Goal: Book appointment/travel/reservation

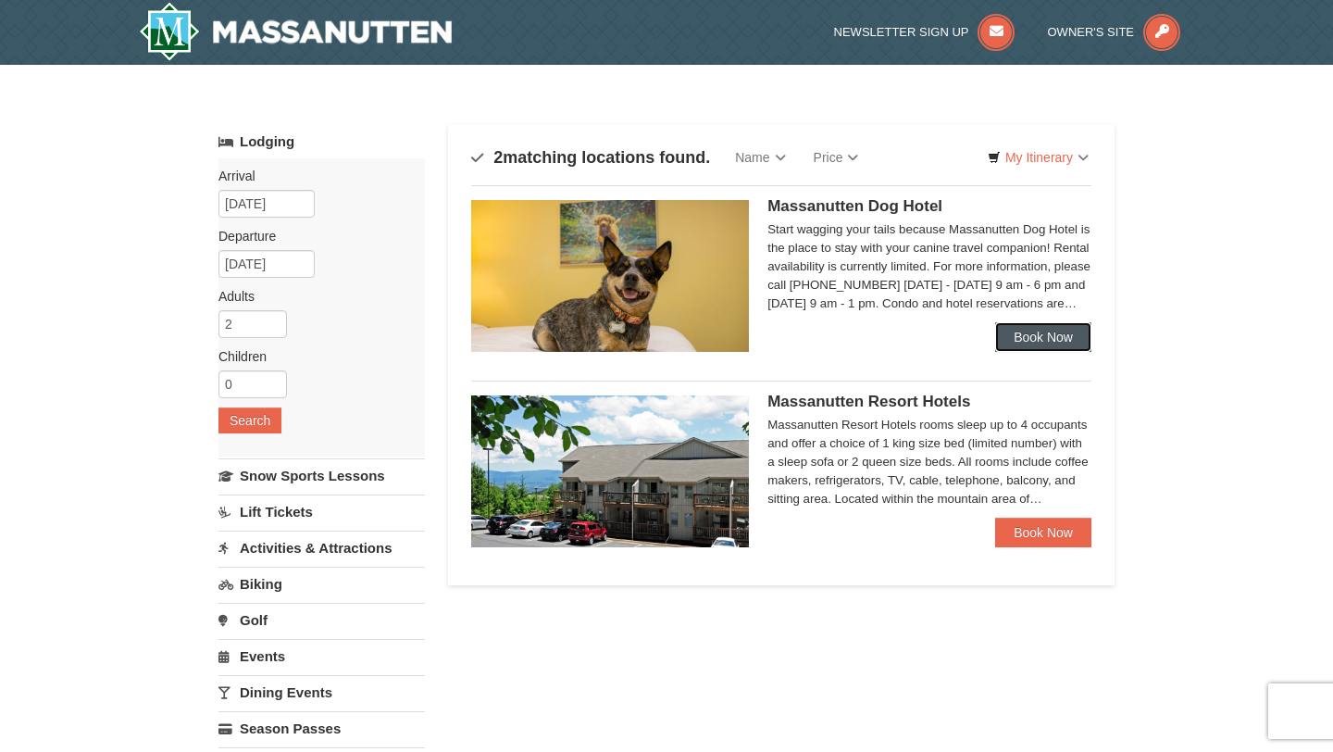
click at [1017, 340] on link "Book Now" at bounding box center [1043, 337] width 96 height 30
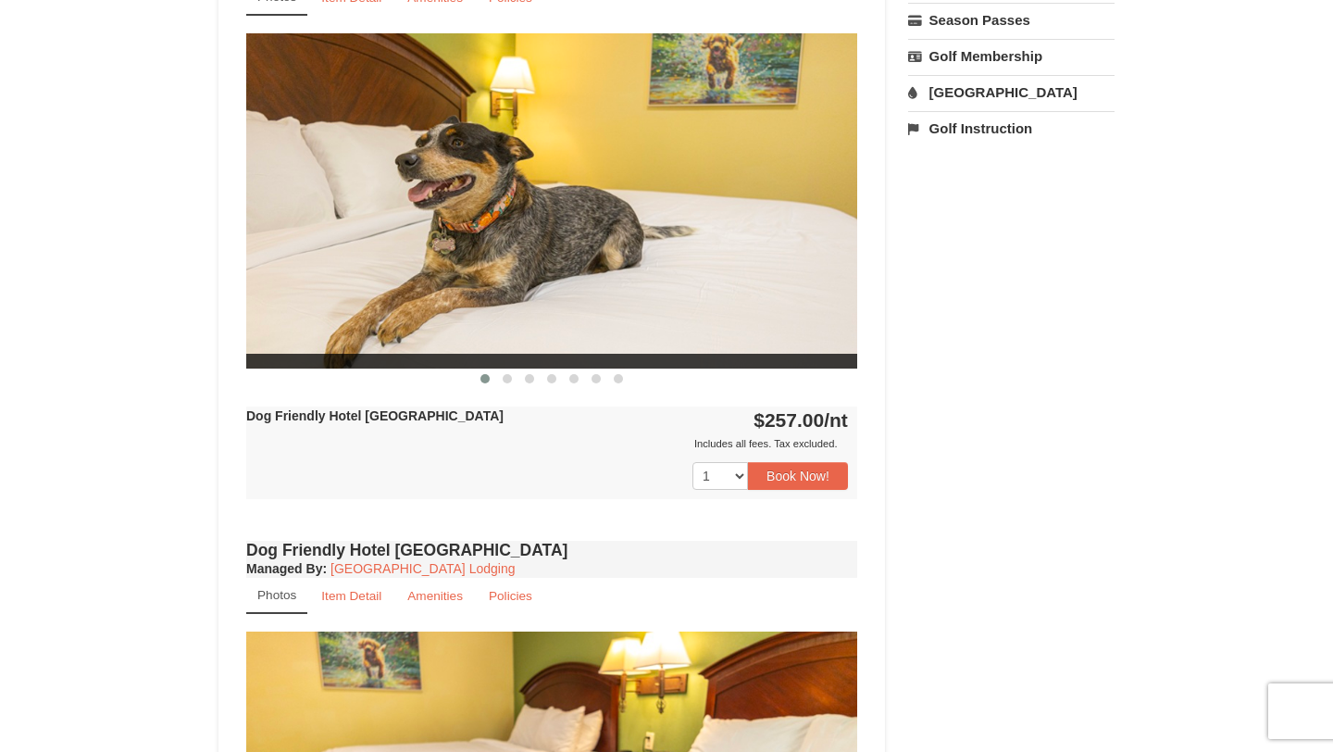
scroll to position [714, 0]
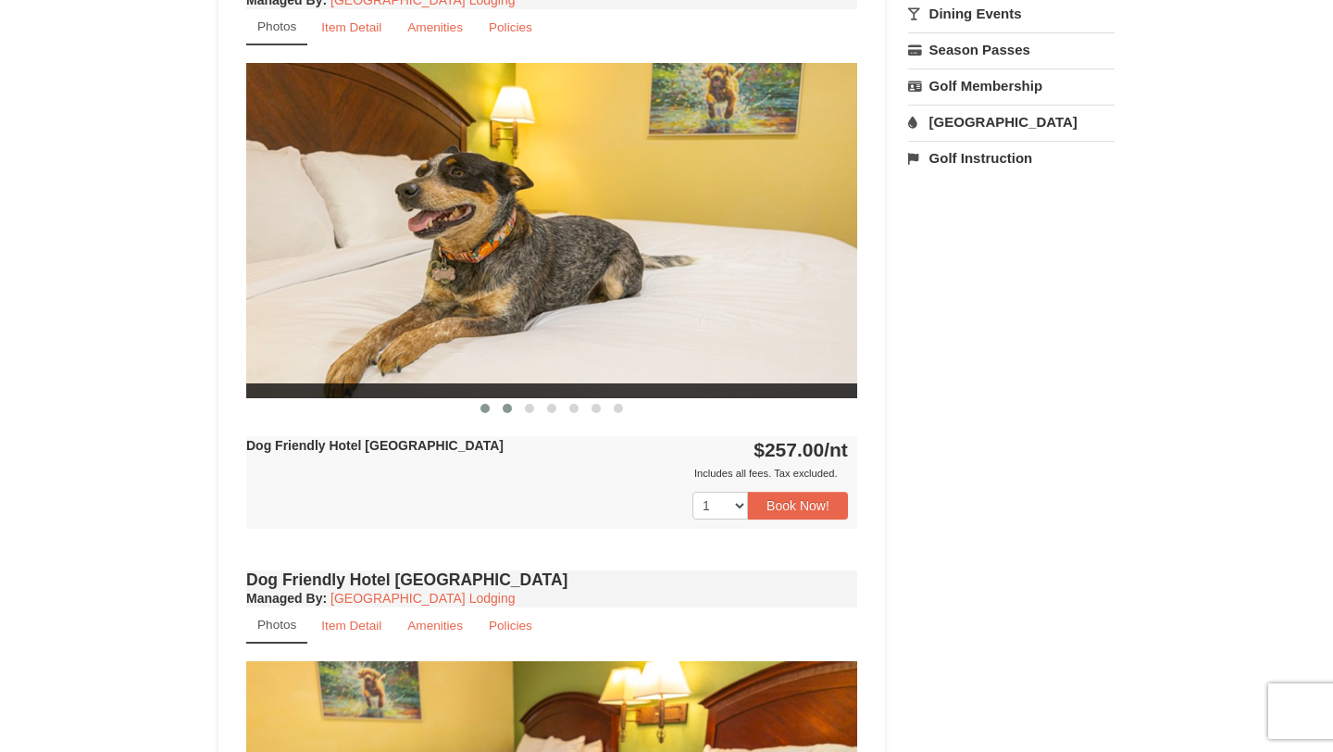
click at [505, 405] on span at bounding box center [507, 408] width 9 height 9
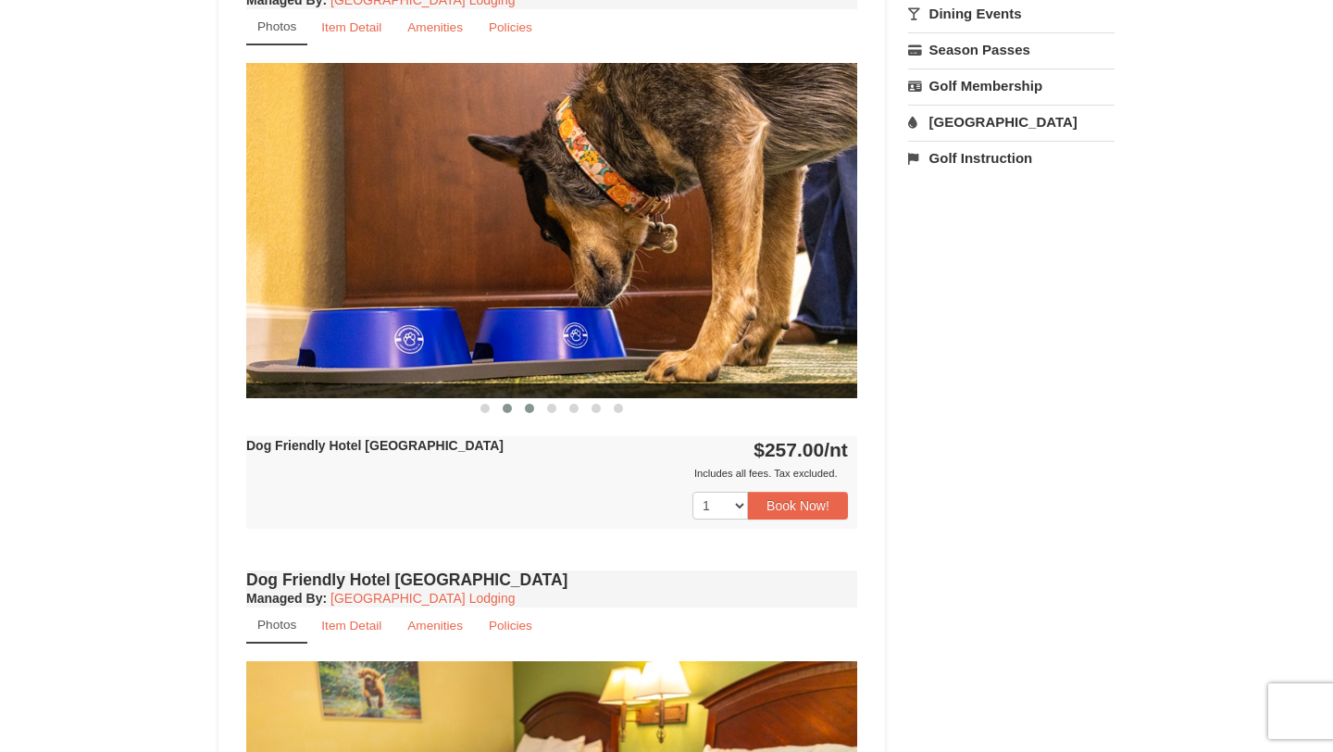
click at [529, 406] on span at bounding box center [529, 408] width 9 height 9
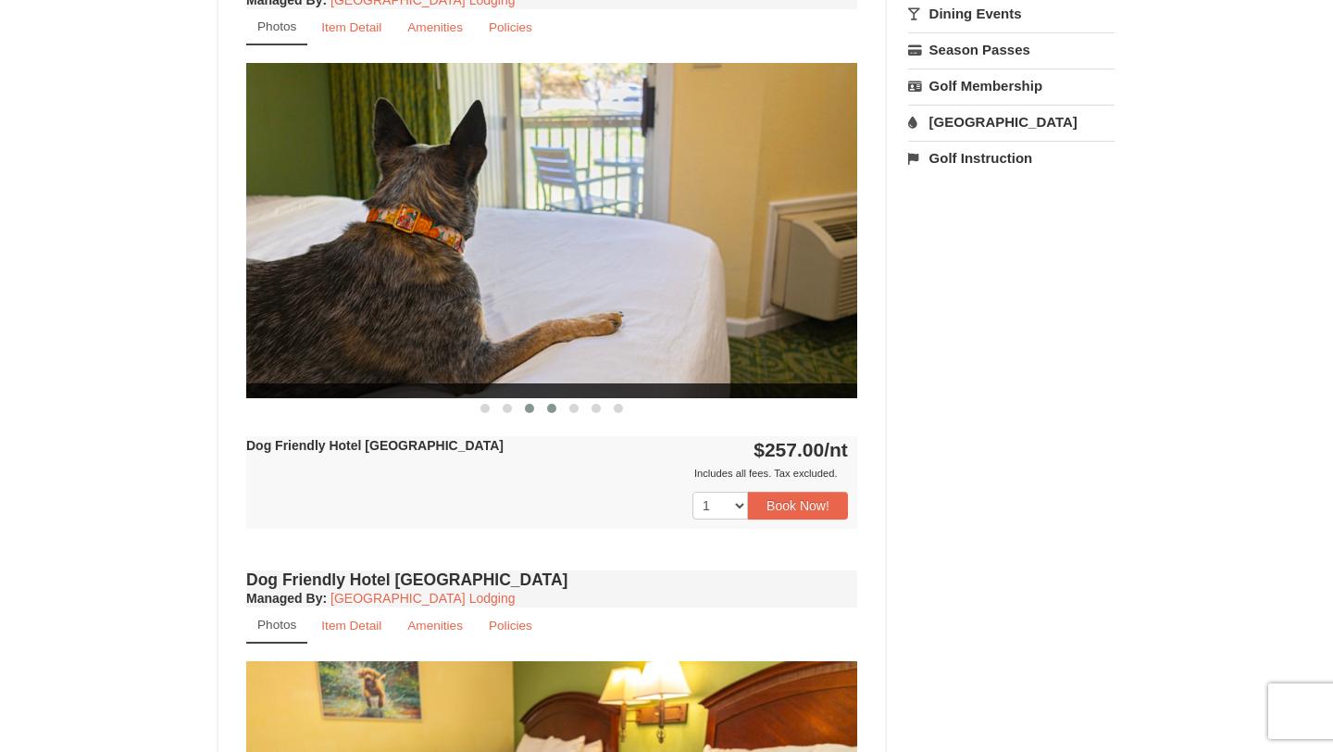
click at [555, 408] on button at bounding box center [552, 408] width 22 height 19
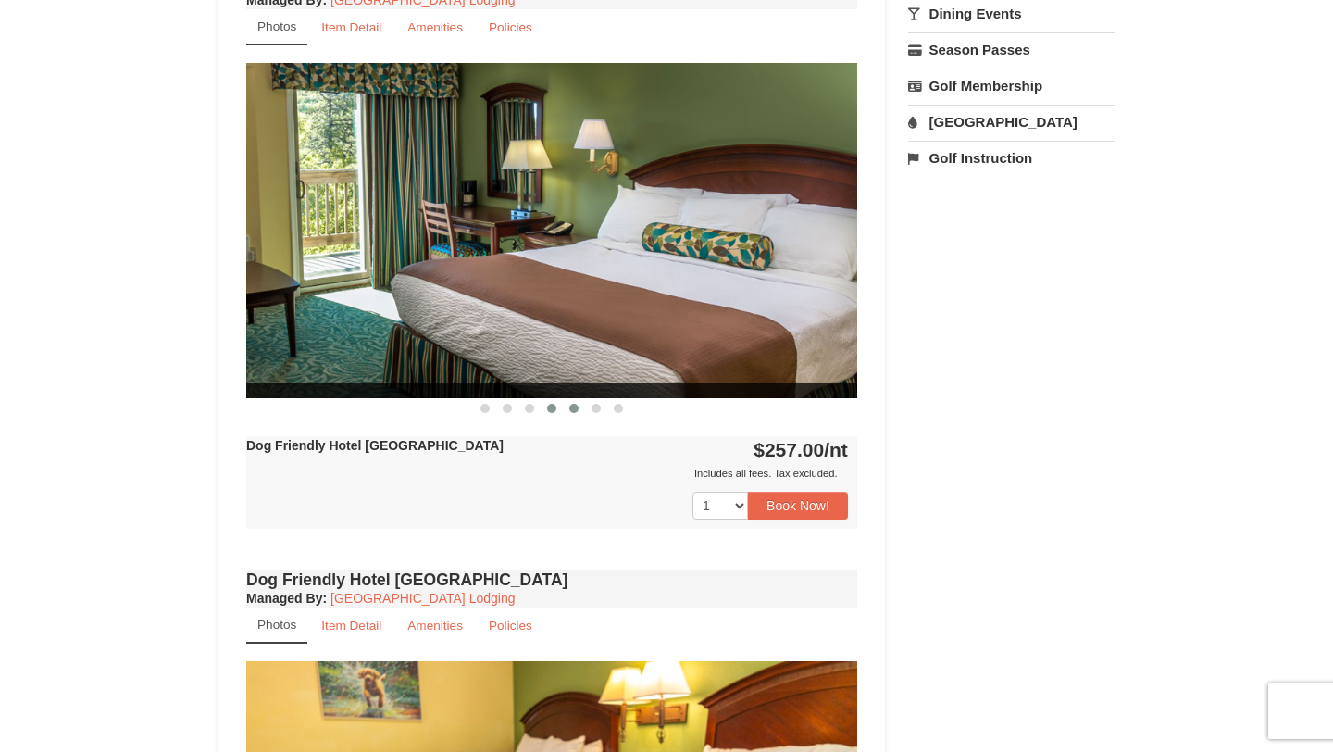
click at [574, 414] on button at bounding box center [574, 408] width 22 height 19
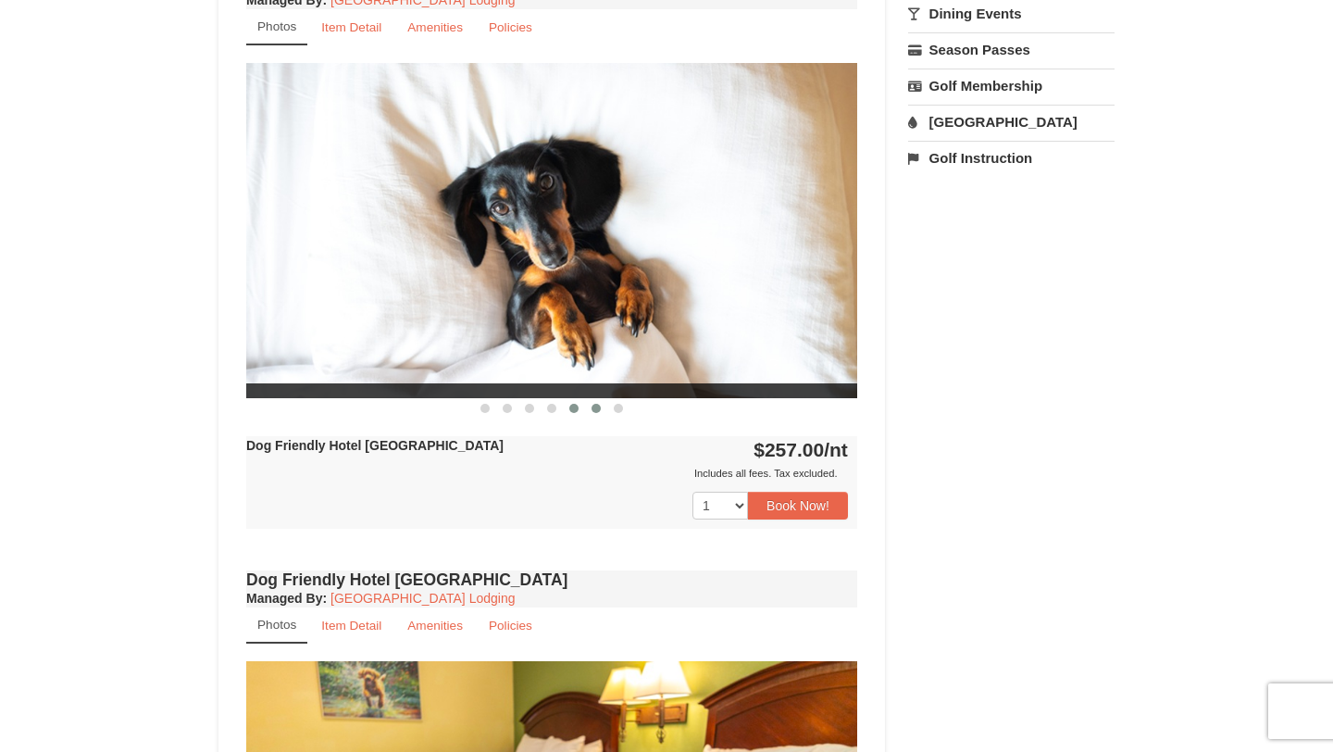
click at [592, 412] on button at bounding box center [596, 408] width 22 height 19
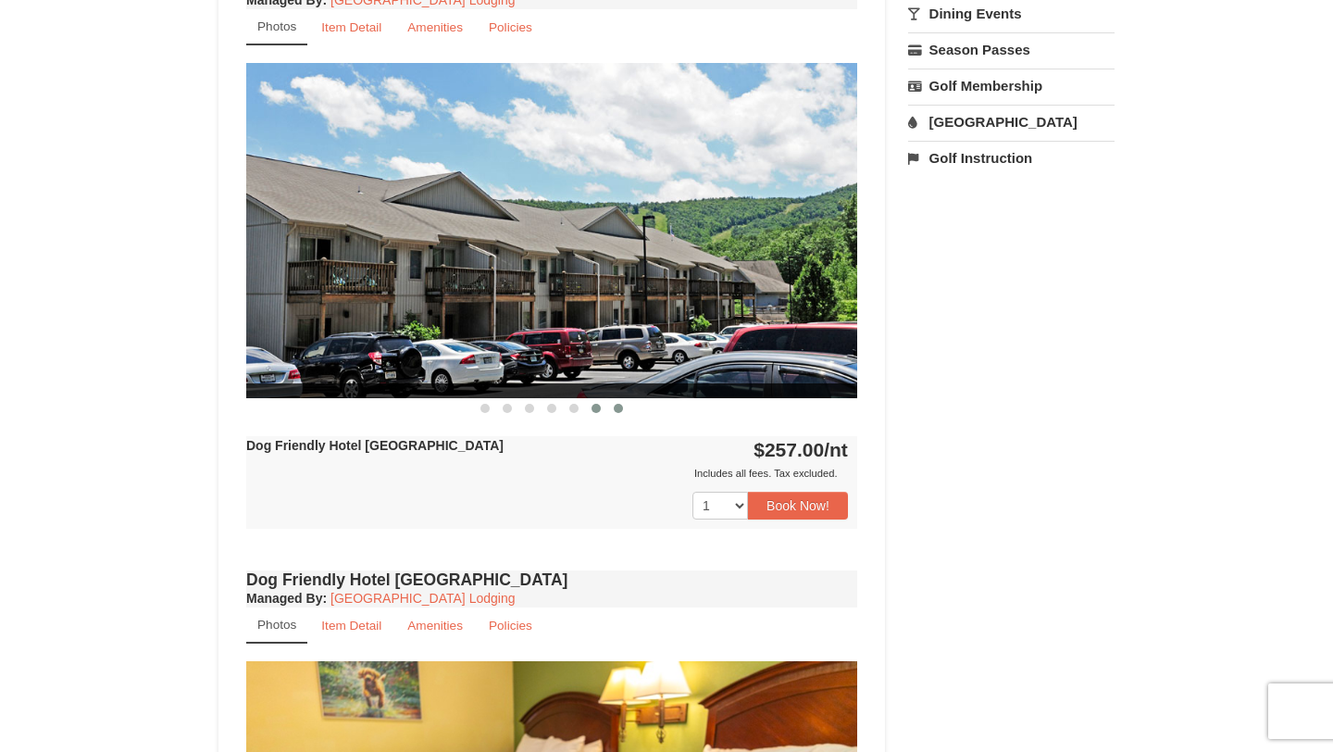
click at [611, 409] on button at bounding box center [618, 408] width 22 height 19
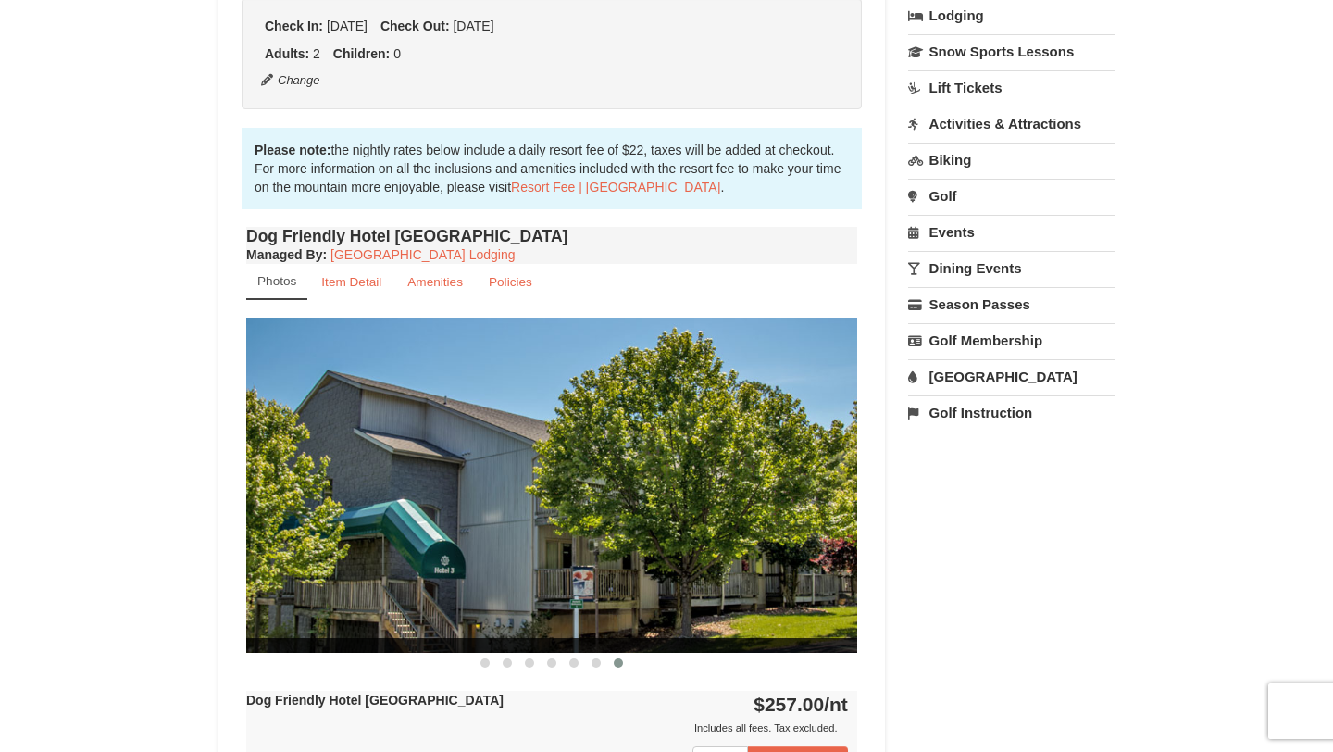
scroll to position [398, 0]
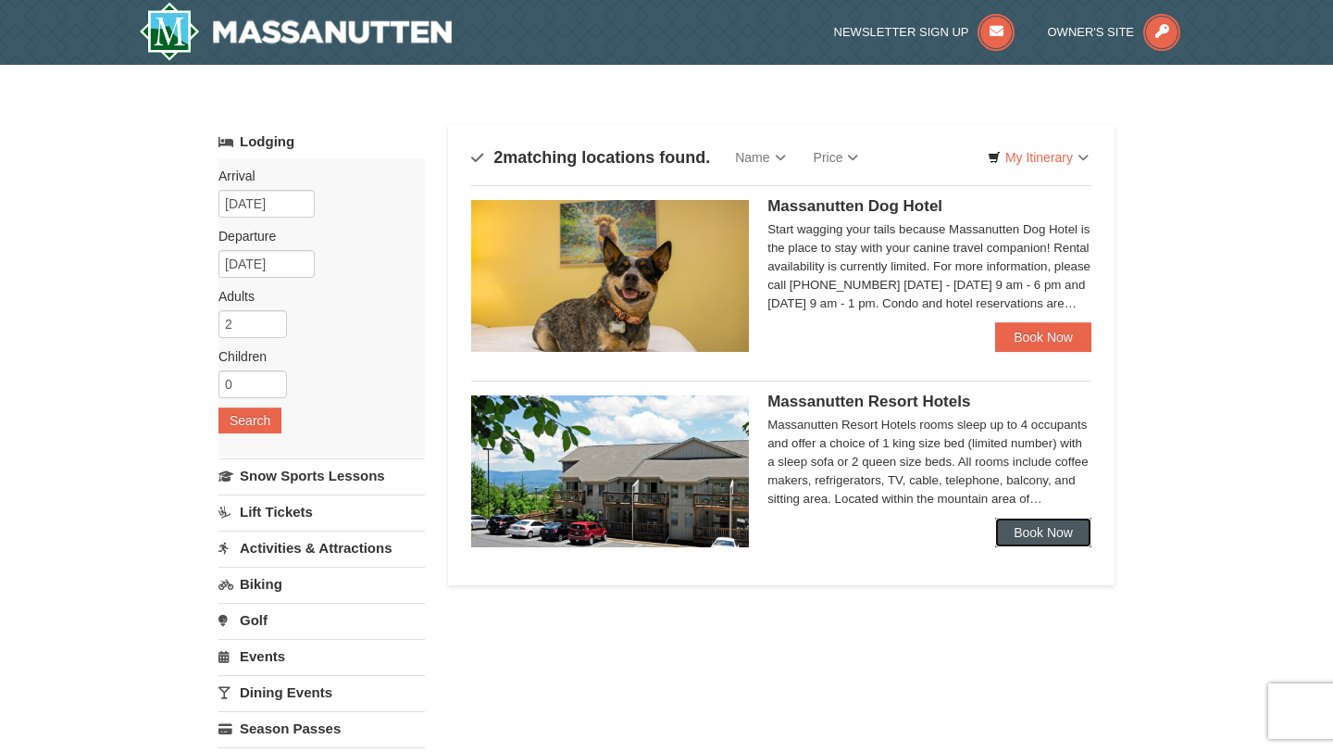
click at [1013, 542] on link "Book Now" at bounding box center [1043, 532] width 96 height 30
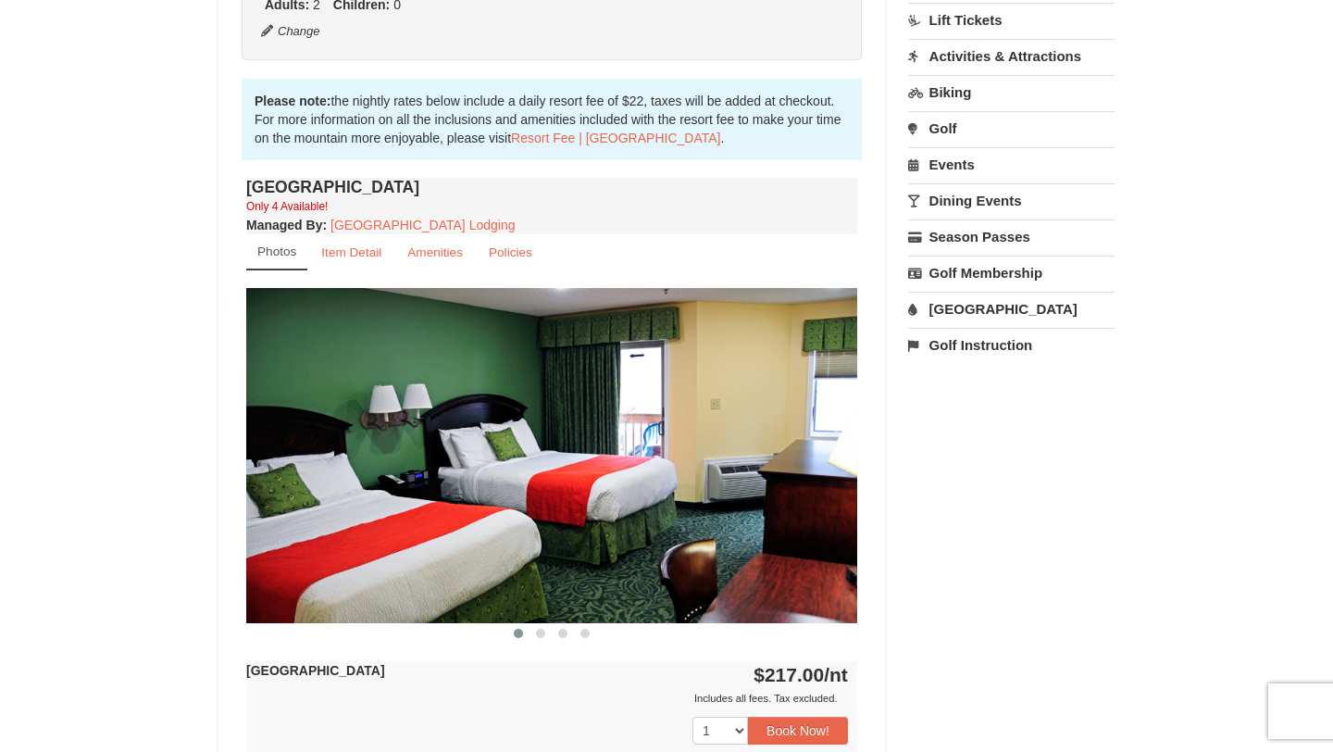
scroll to position [582, 0]
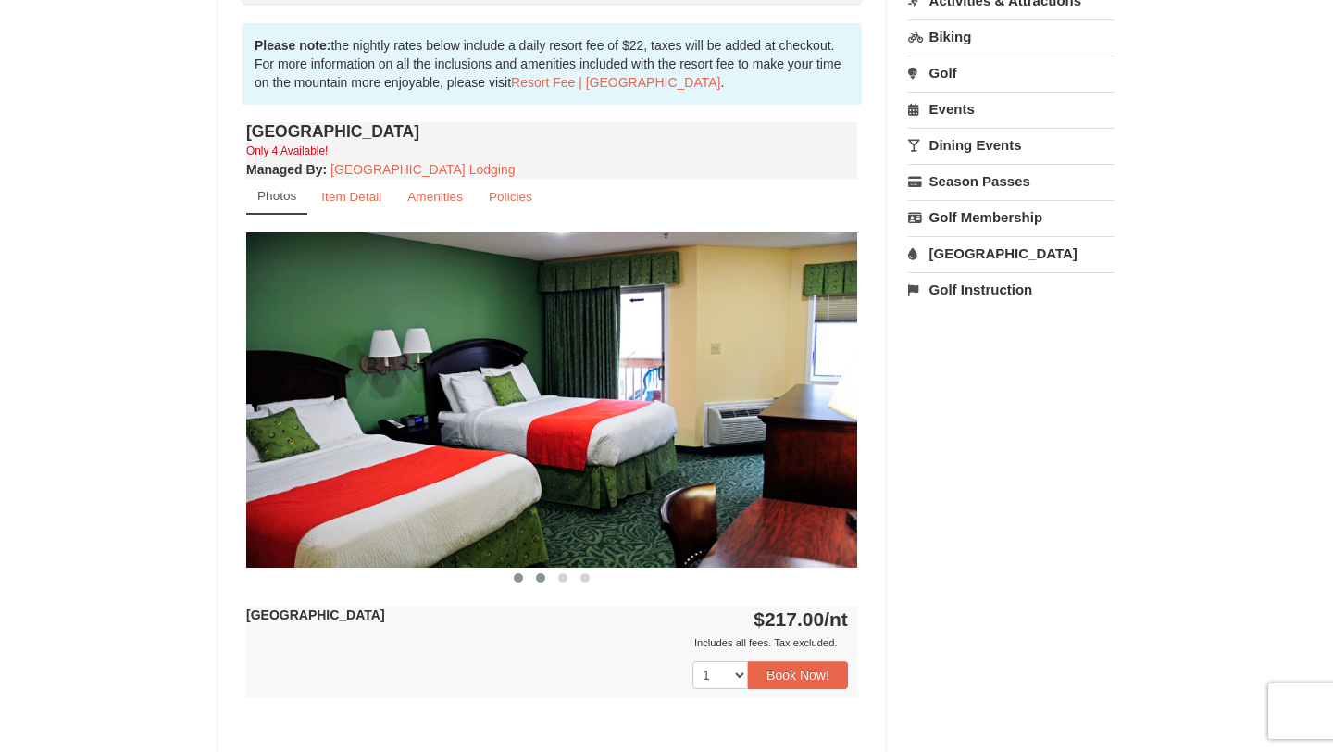
click at [542, 579] on span at bounding box center [540, 577] width 9 height 9
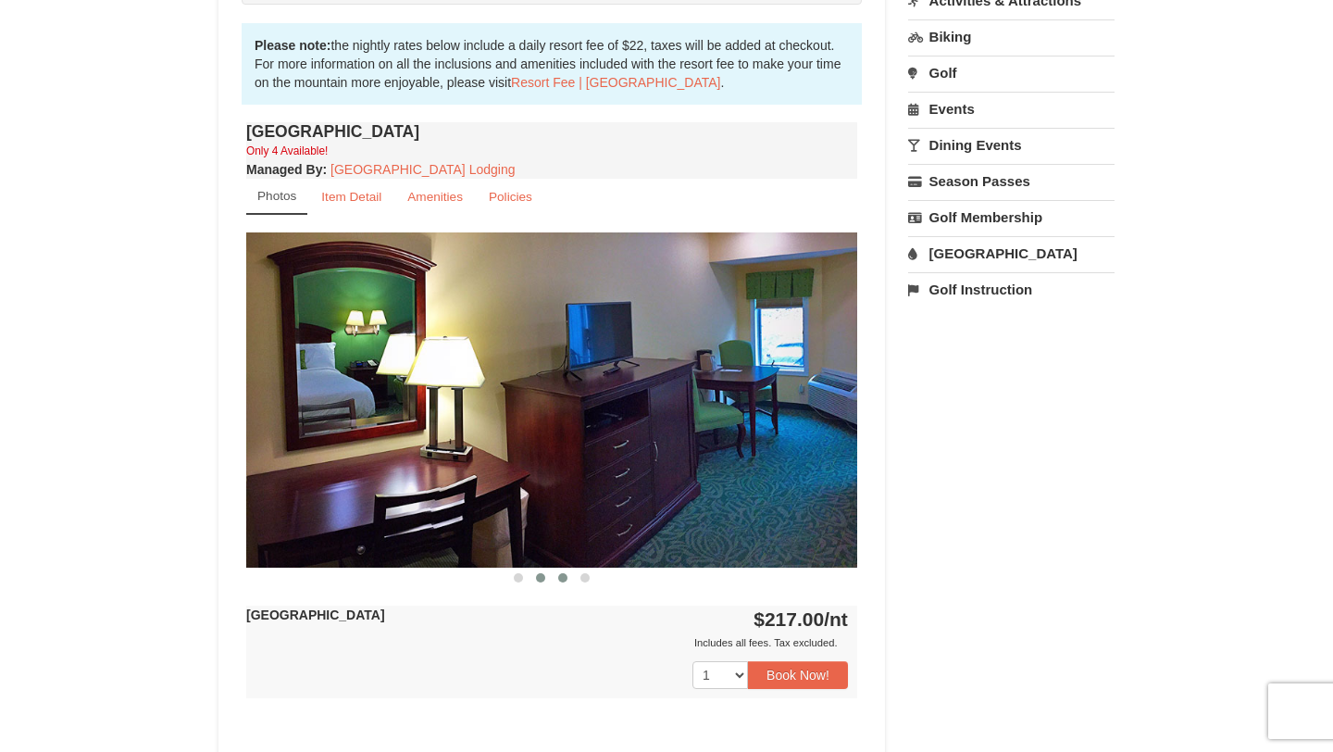
click at [565, 580] on span at bounding box center [562, 577] width 9 height 9
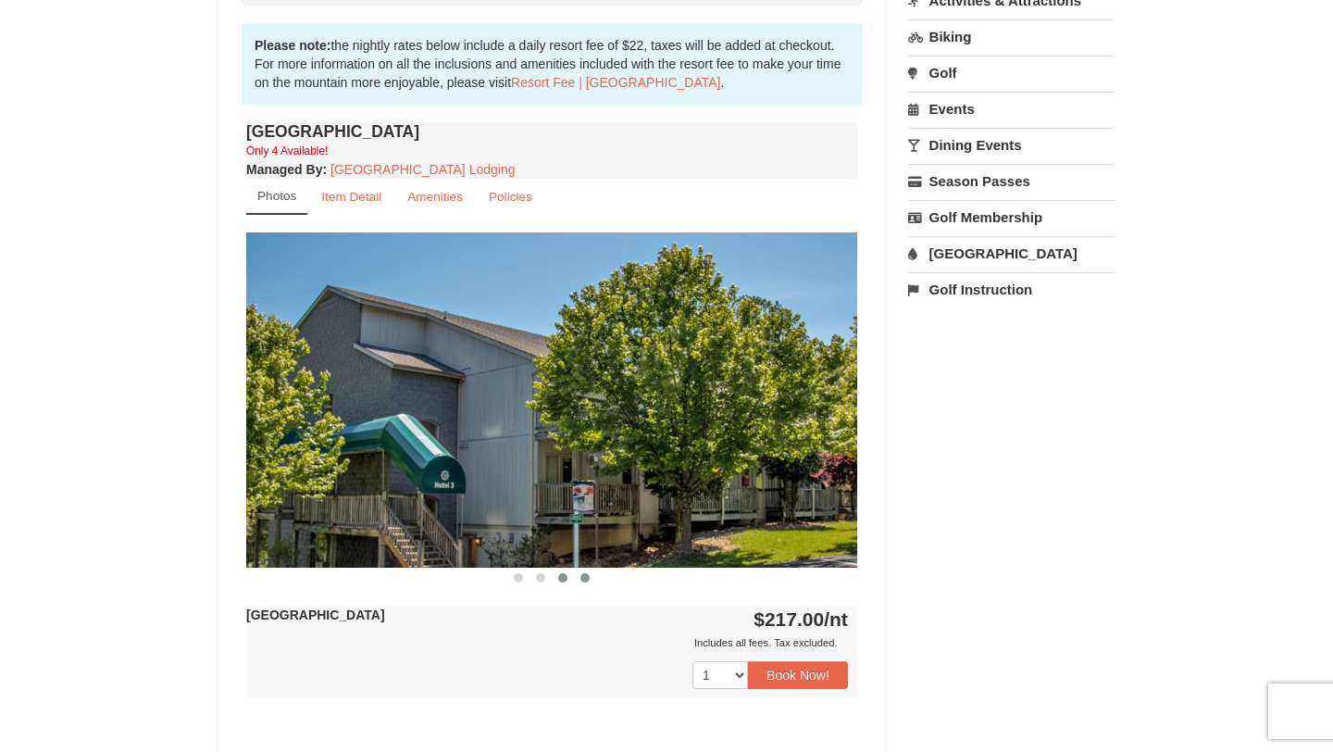
click at [582, 582] on button at bounding box center [585, 577] width 22 height 19
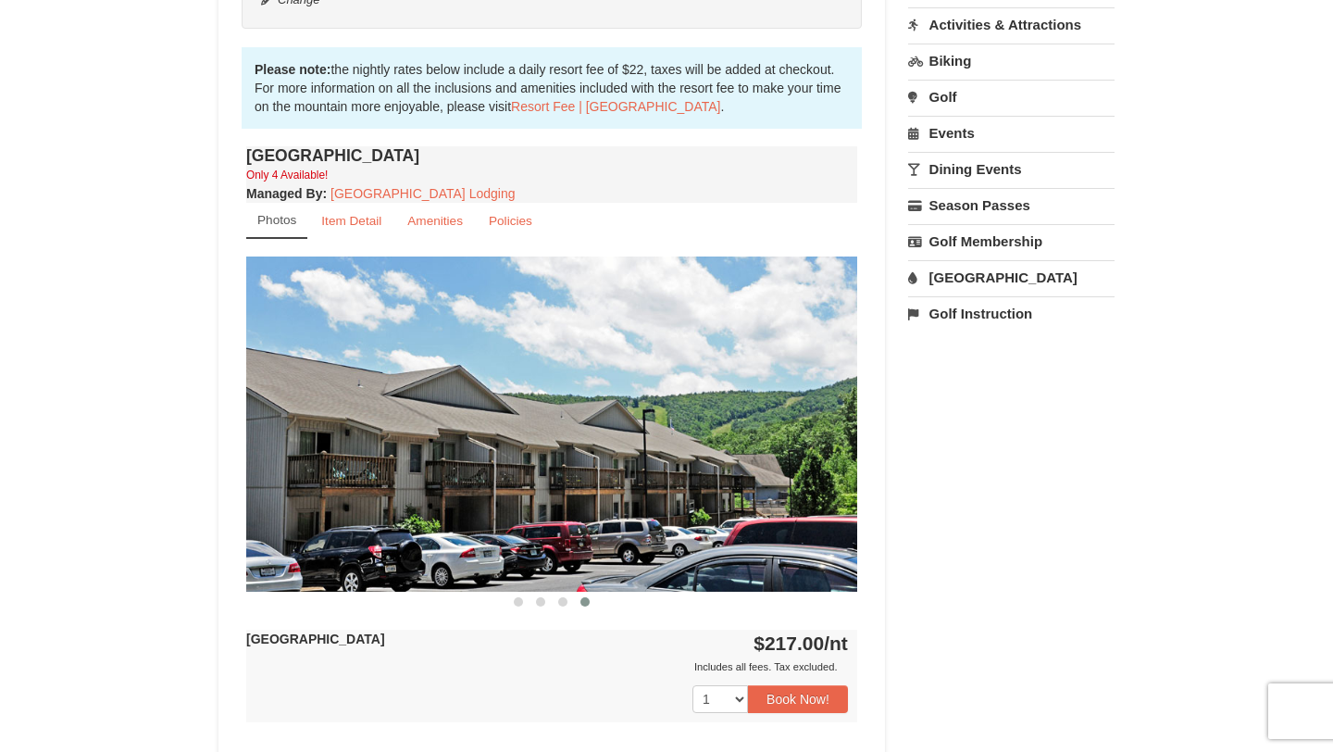
scroll to position [564, 0]
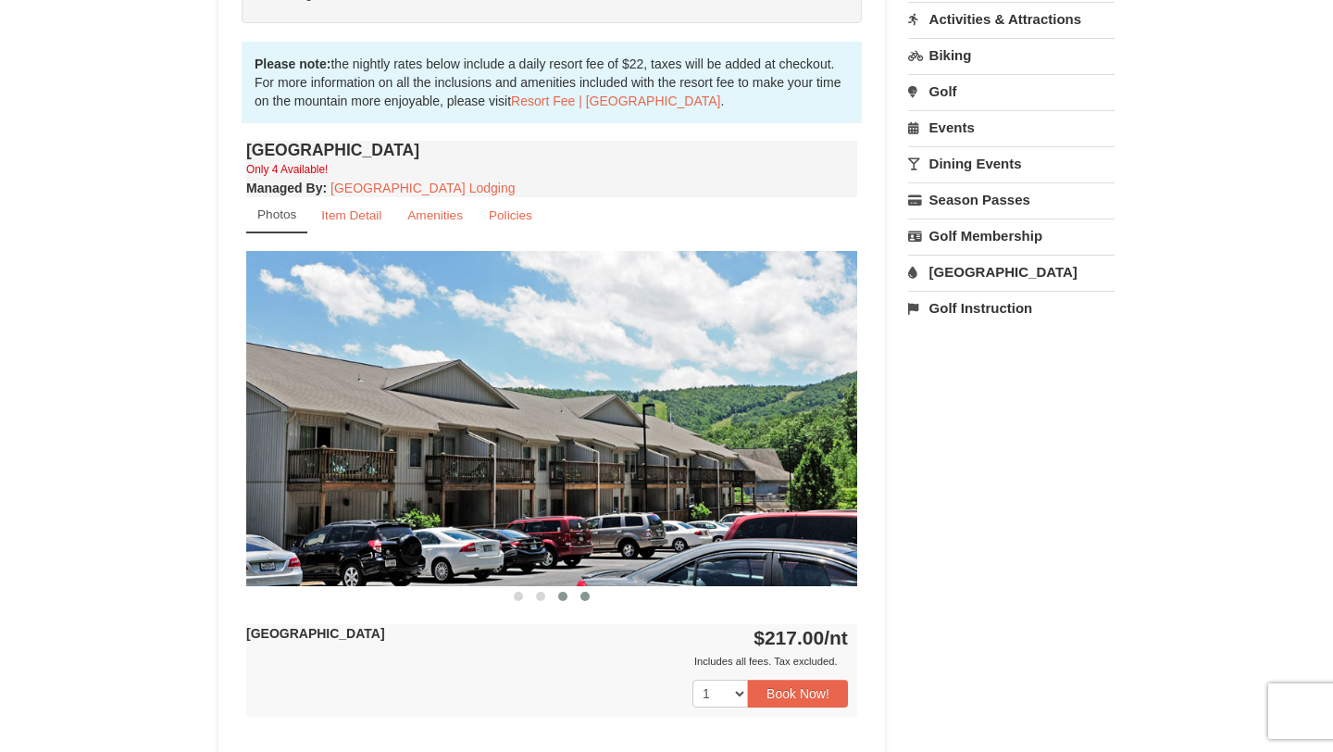
click at [567, 594] on span at bounding box center [562, 596] width 9 height 9
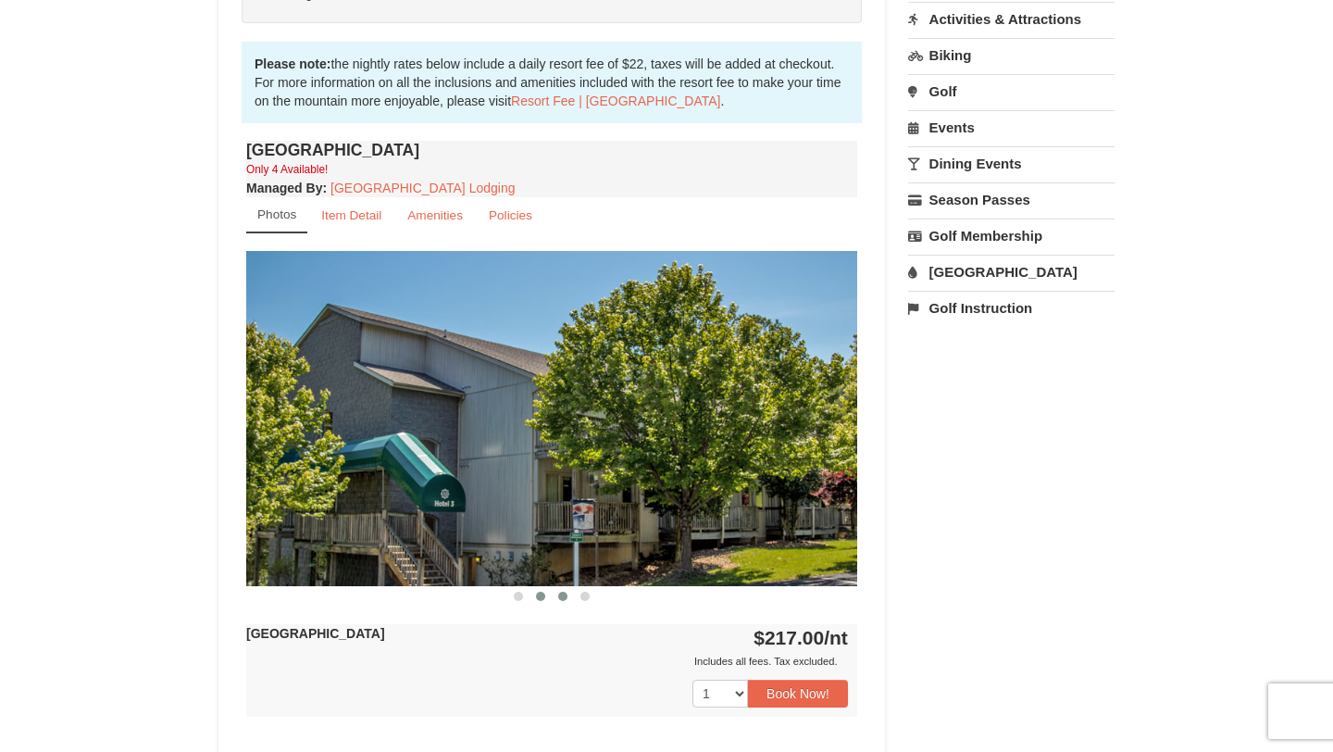
click at [539, 595] on span at bounding box center [540, 596] width 9 height 9
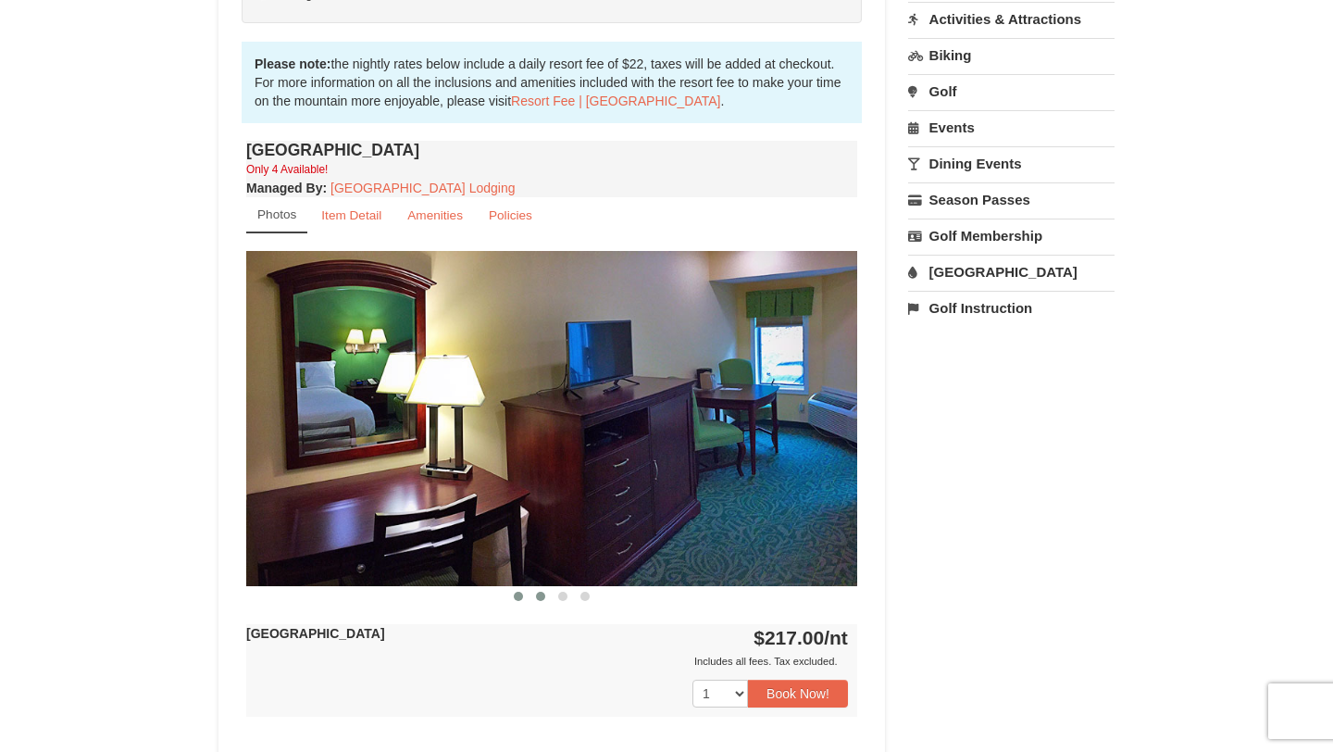
click at [515, 596] on span at bounding box center [518, 596] width 9 height 9
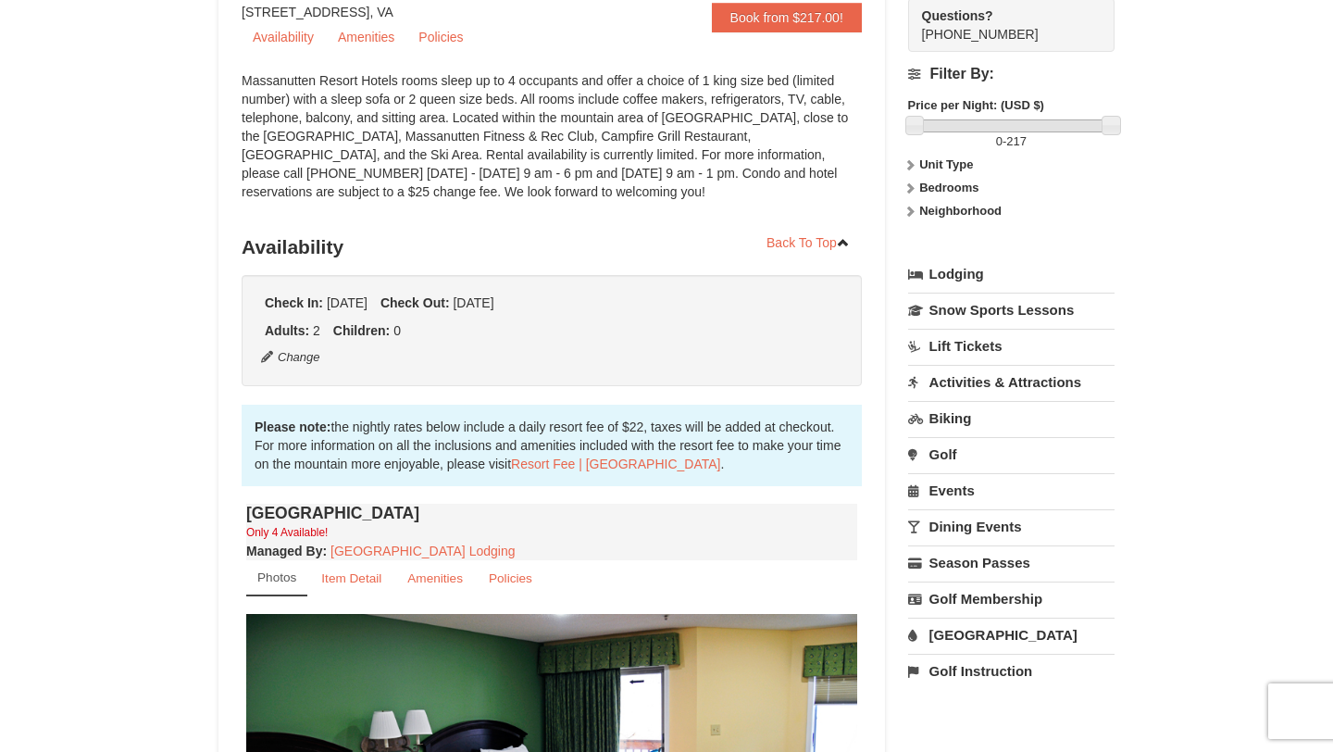
scroll to position [0, 0]
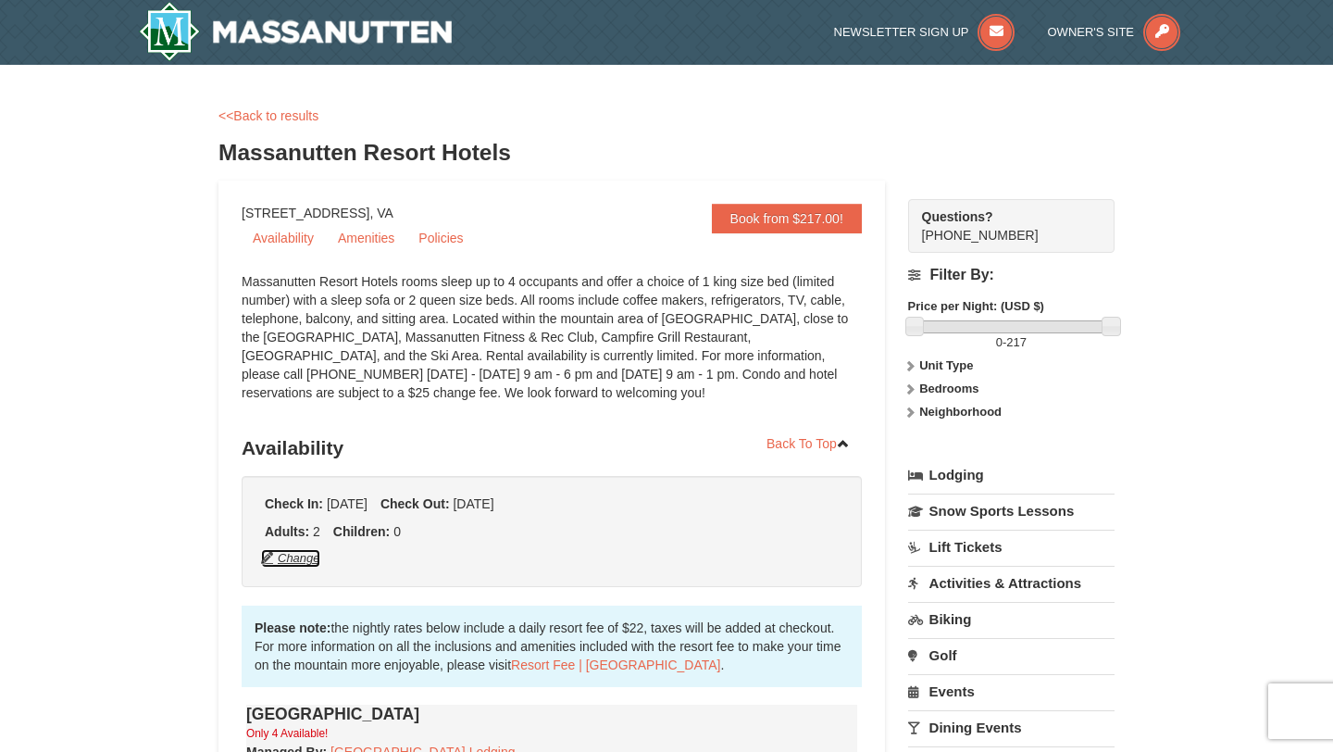
click at [300, 561] on button "Change" at bounding box center [290, 558] width 61 height 20
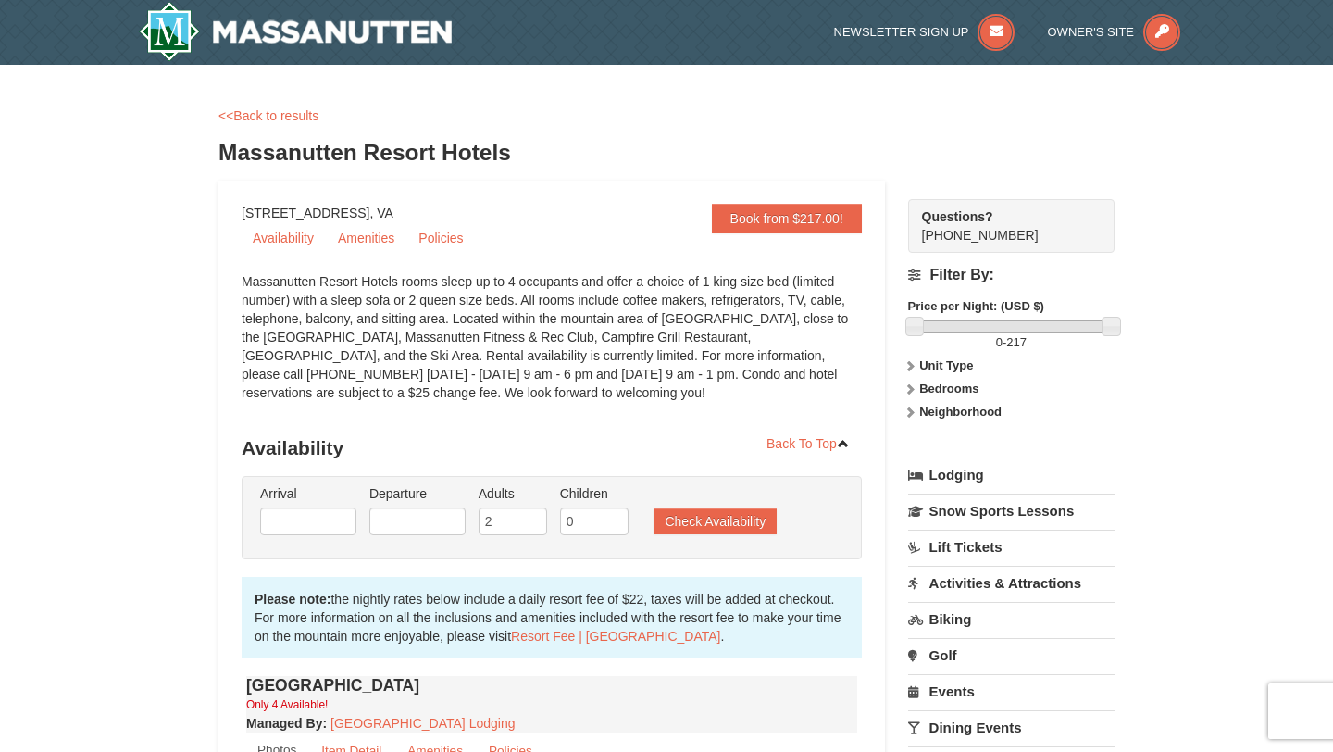
type input "[DATE]"
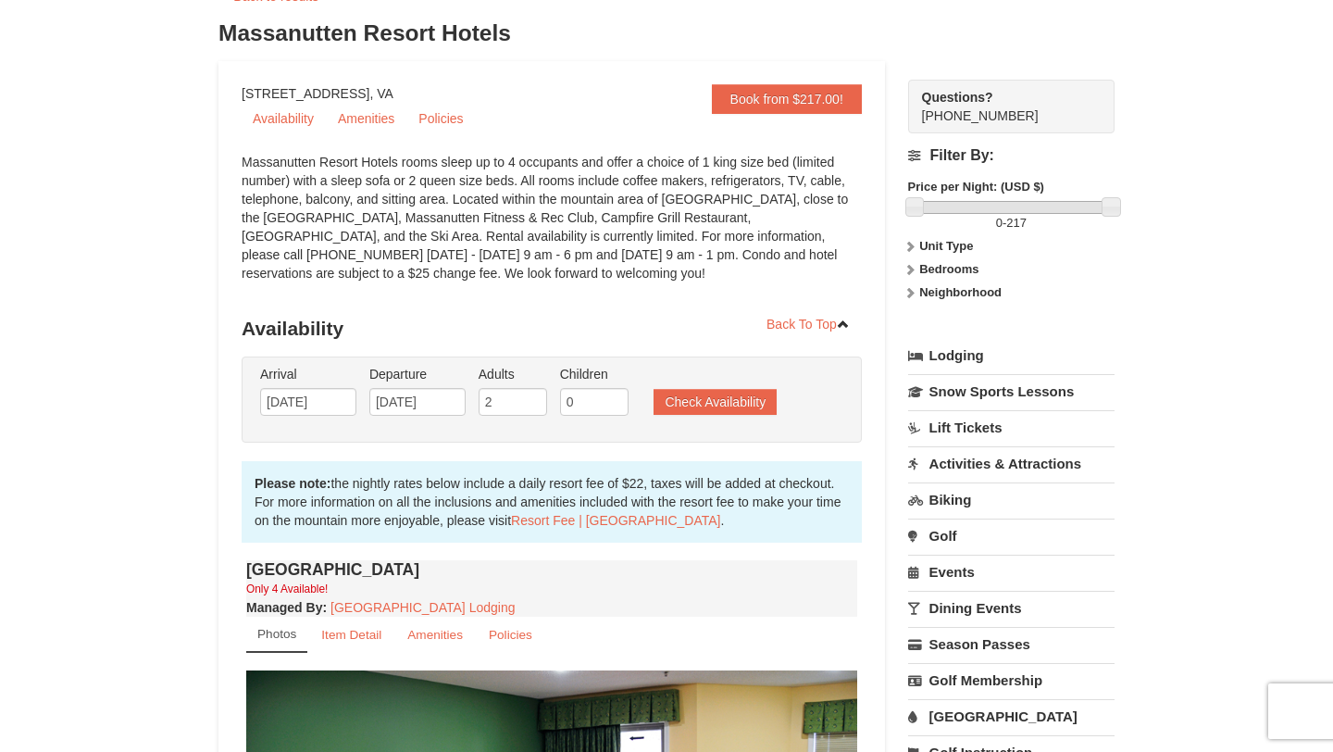
scroll to position [122, 0]
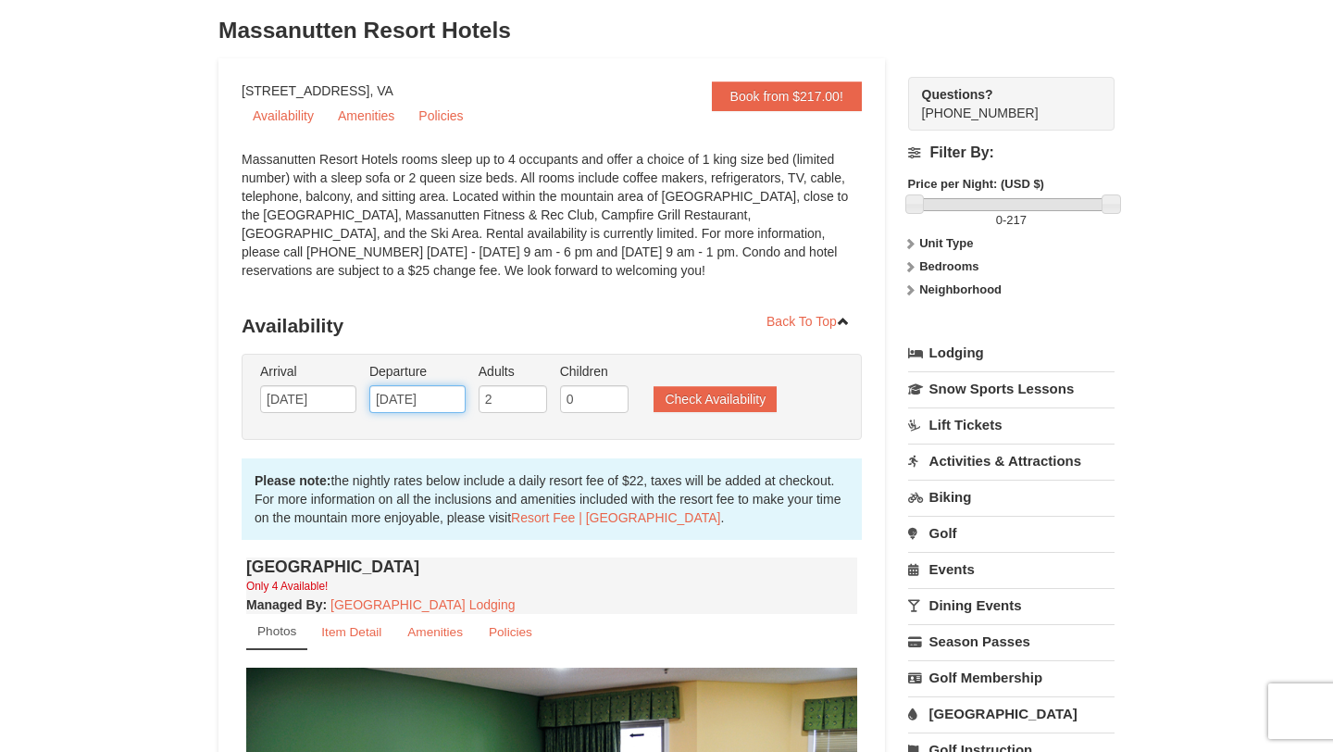
click at [453, 398] on input "10/12/2025" at bounding box center [417, 399] width 96 height 28
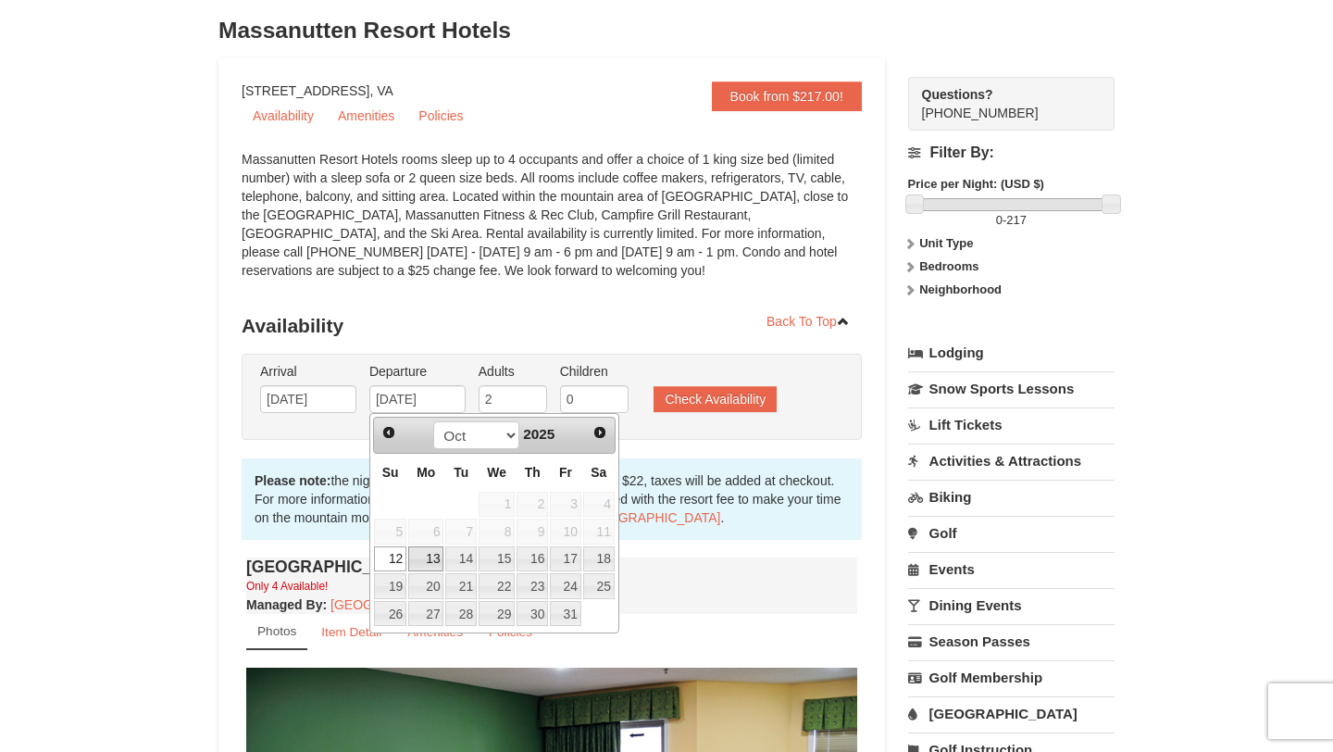
click at [438, 555] on link "13" at bounding box center [425, 559] width 35 height 26
type input "[DATE]"
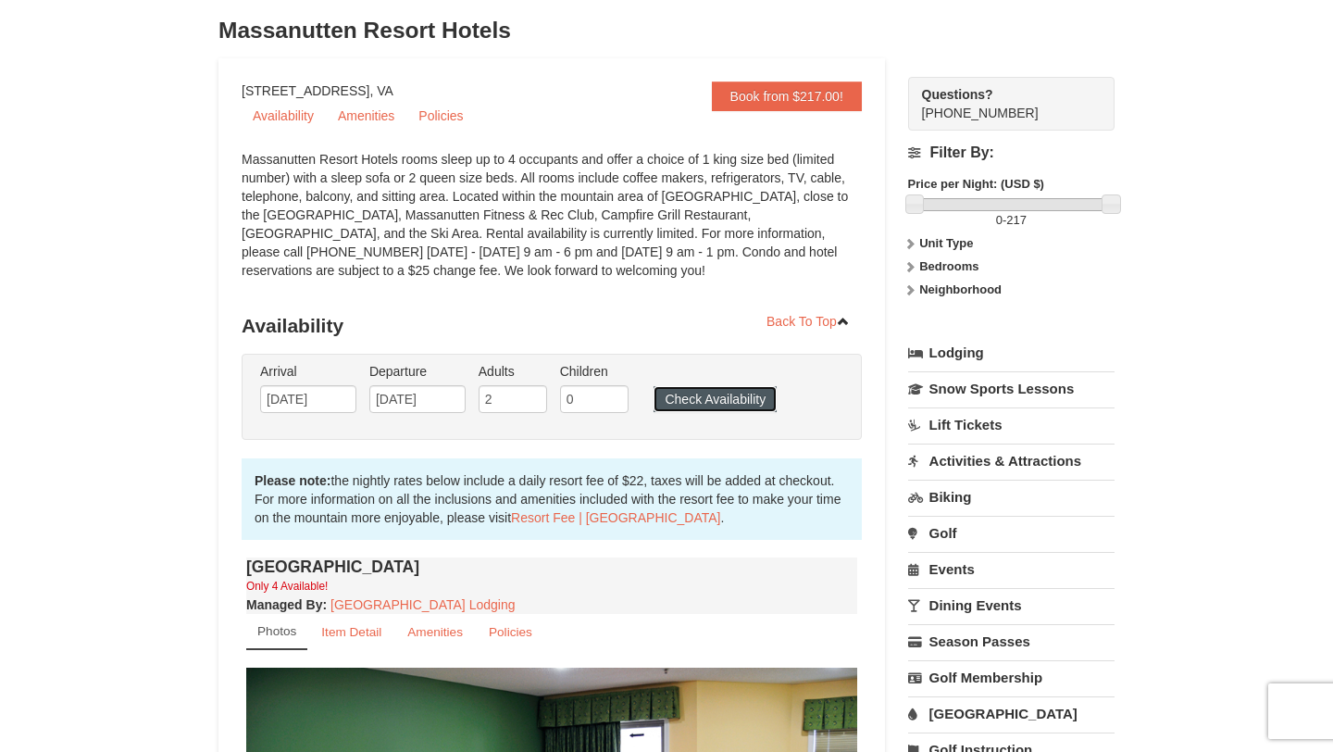
click at [732, 398] on button "Check Availability" at bounding box center [715, 399] width 123 height 26
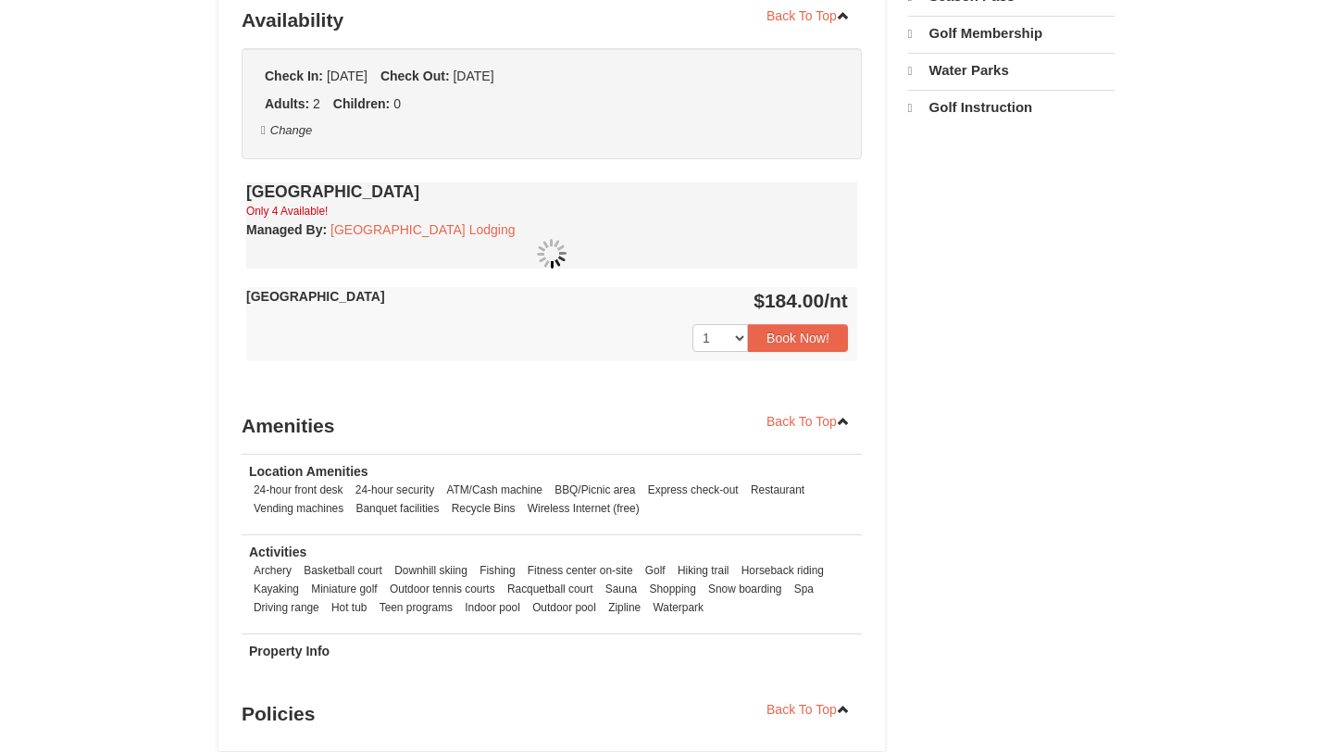
select select "9"
